Goal: Communication & Community: Answer question/provide support

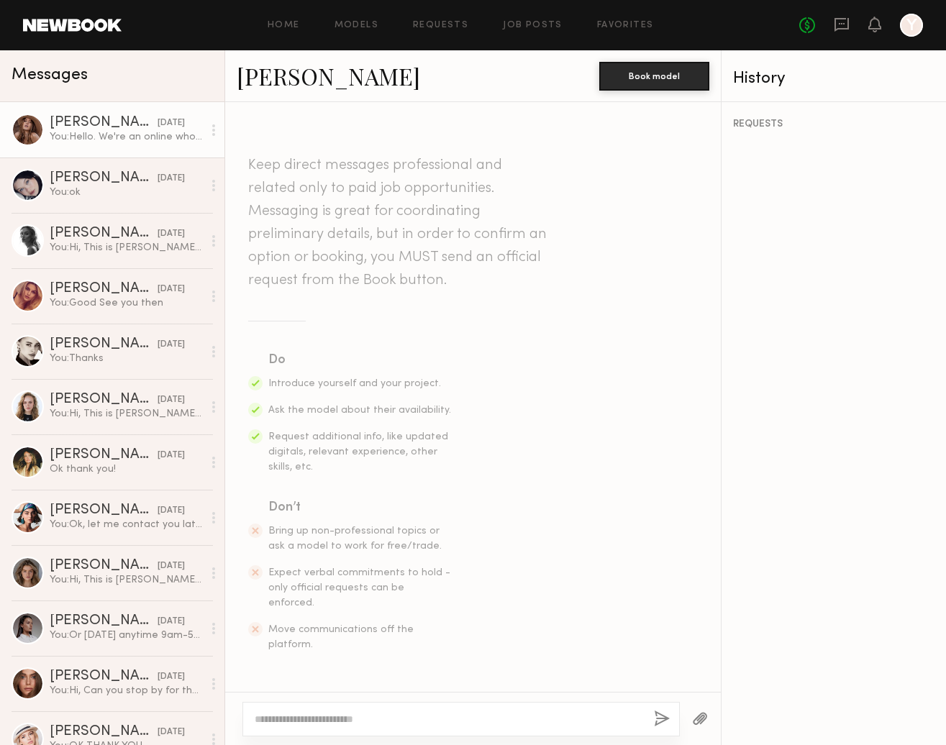
scroll to position [534, 0]
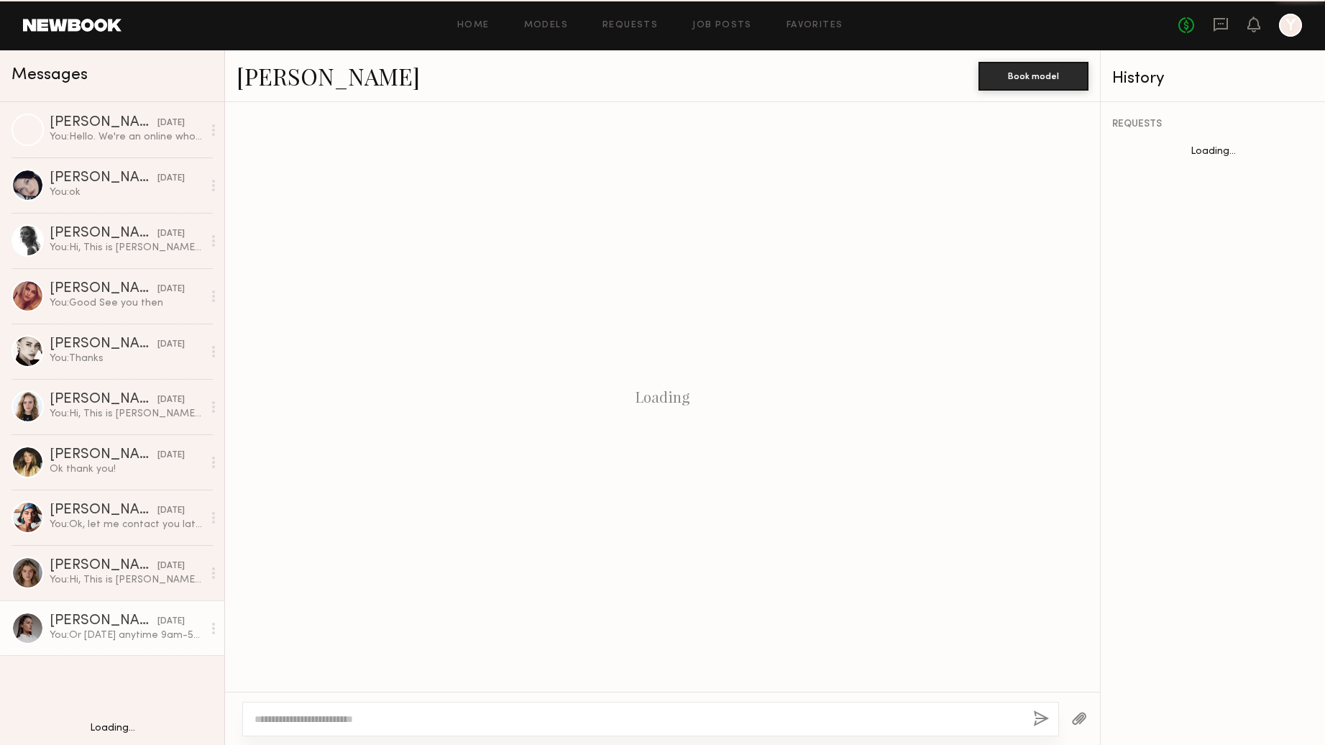
scroll to position [1015, 0]
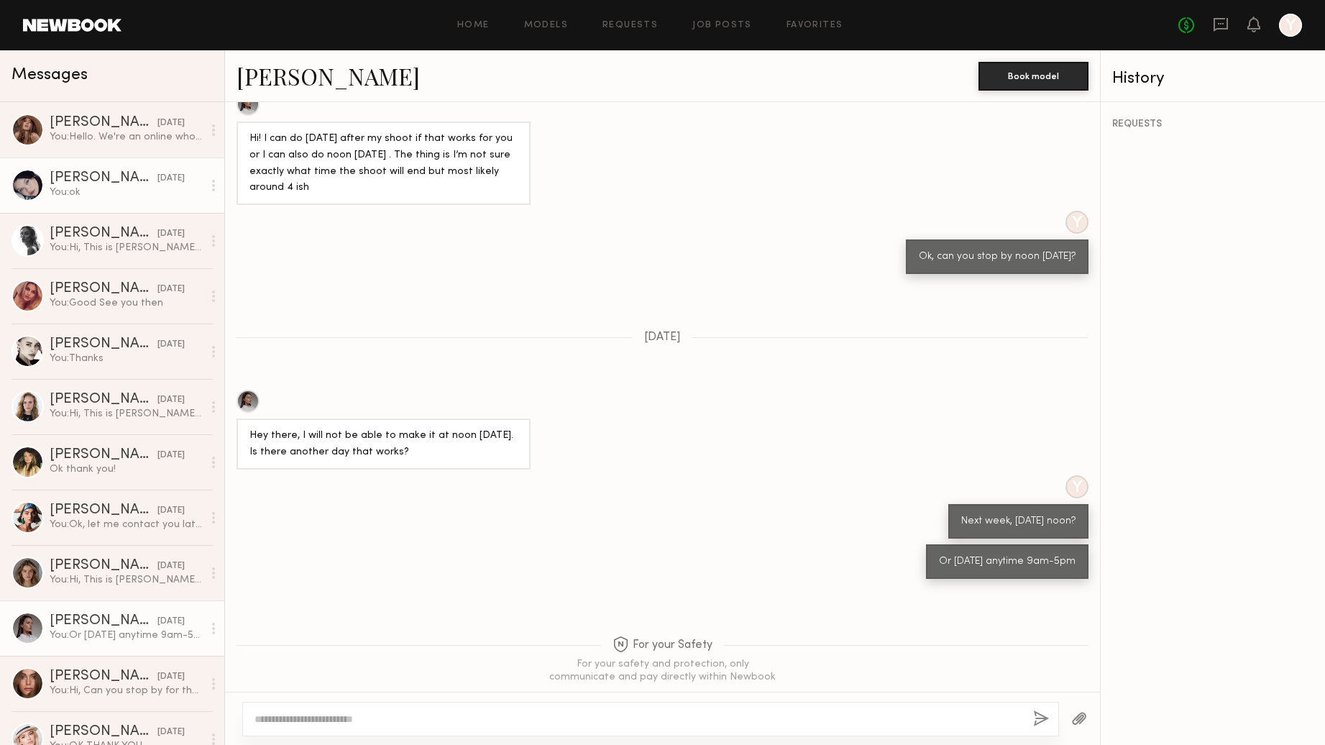
click at [71, 193] on div "You: ok" at bounding box center [126, 193] width 153 height 14
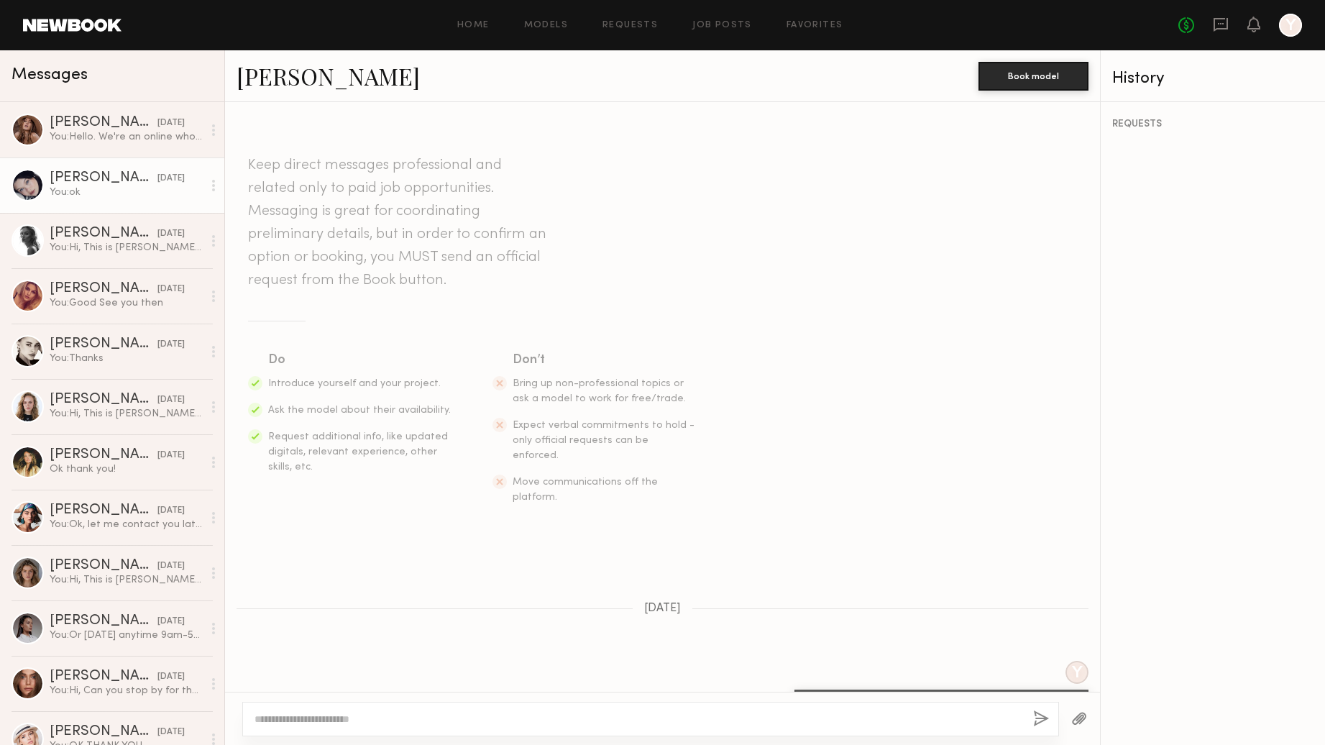
scroll to position [367, 0]
